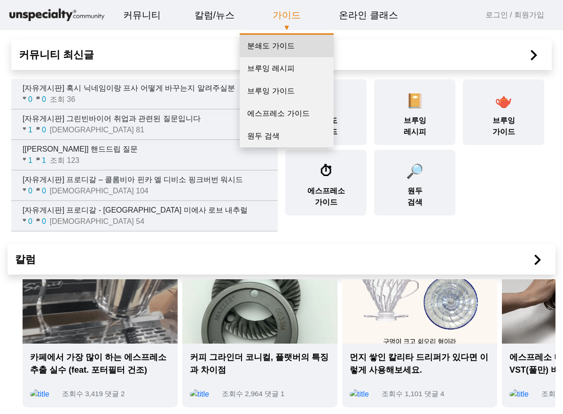
click at [272, 49] on link "분쇄도 가이드" at bounding box center [287, 46] width 94 height 23
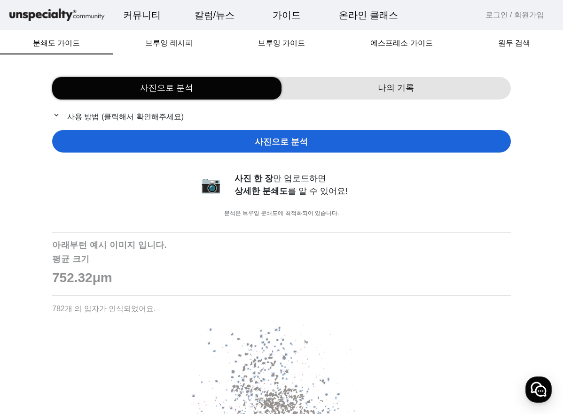
click at [132, 117] on p "expand_more 사용 방법 (클릭해서 확인해주세요)" at bounding box center [281, 117] width 458 height 12
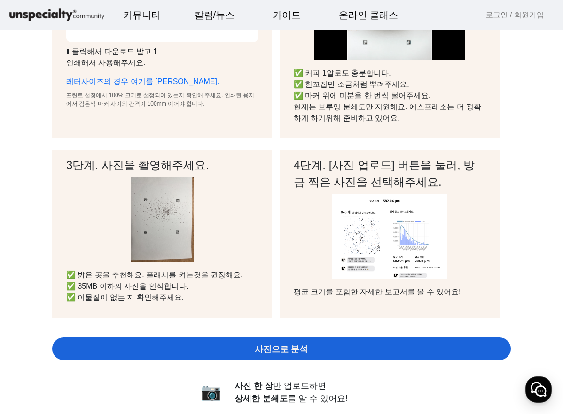
scroll to position [188, 0]
